Goal: Unclear

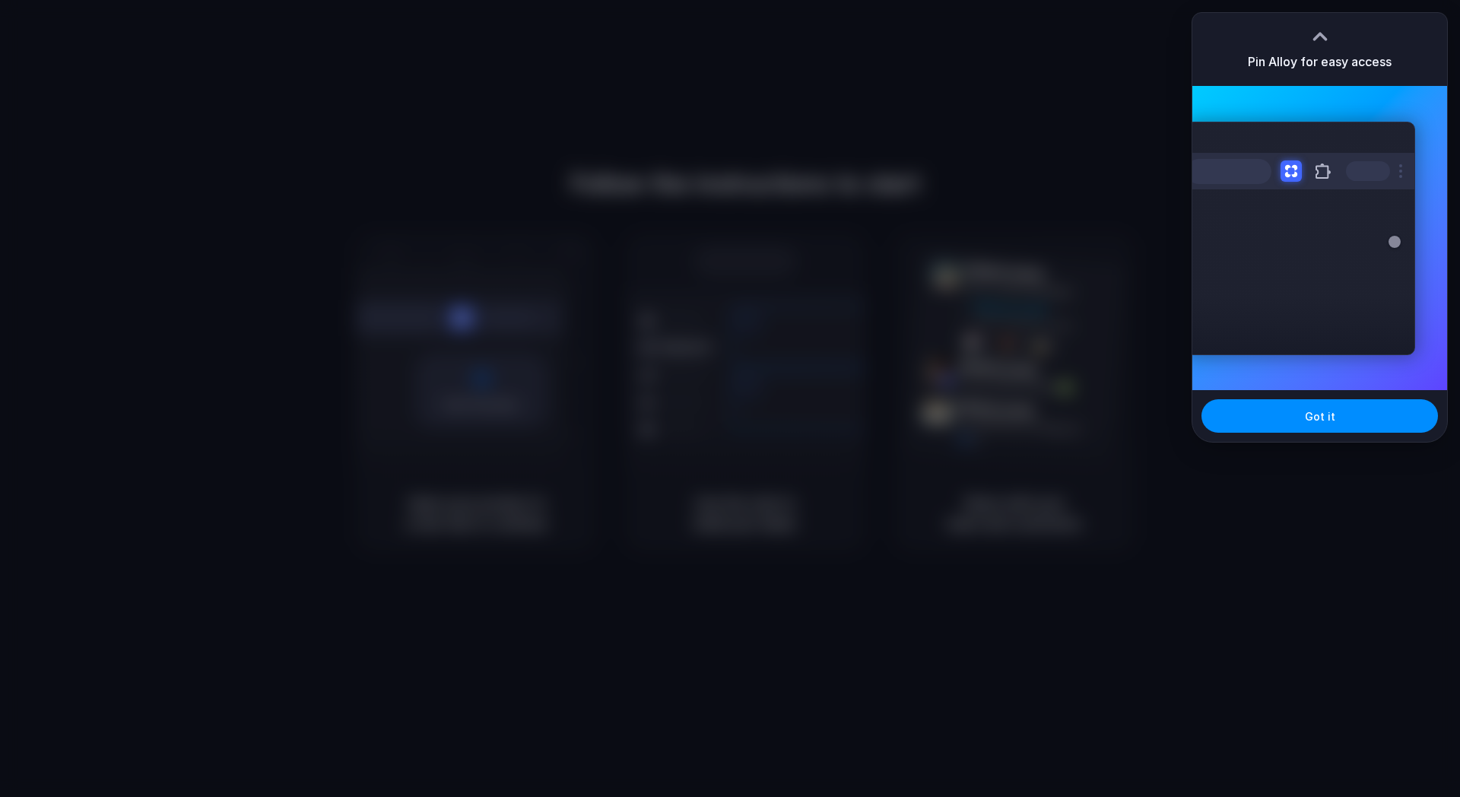
click at [1280, 20] on div "Pin Alloy for easy access" at bounding box center [1319, 49] width 255 height 73
click at [1282, 410] on button "Got it" at bounding box center [1319, 415] width 236 height 33
